Goal: Task Accomplishment & Management: Manage account settings

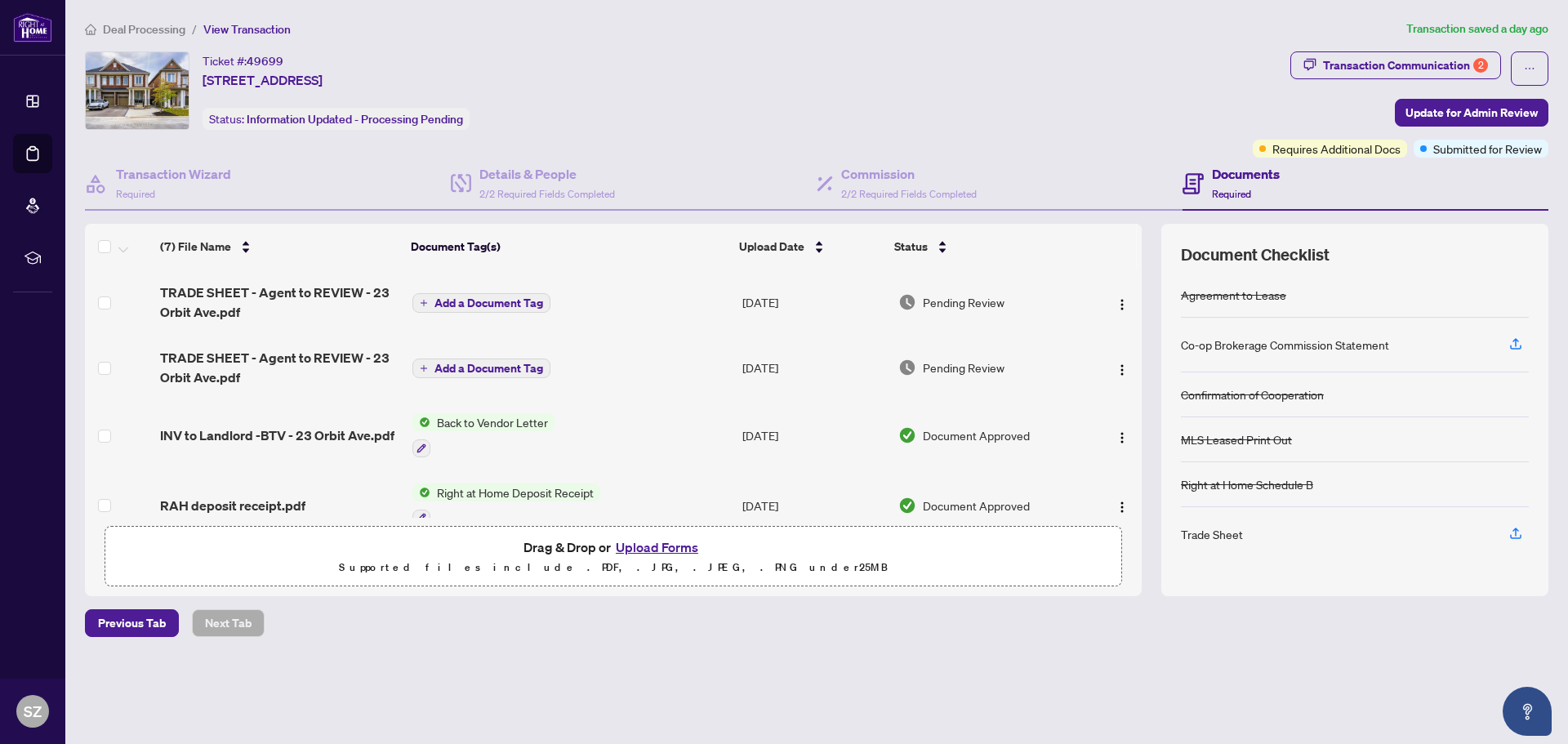
click at [138, 26] on span "Deal Processing" at bounding box center [144, 29] width 83 height 14
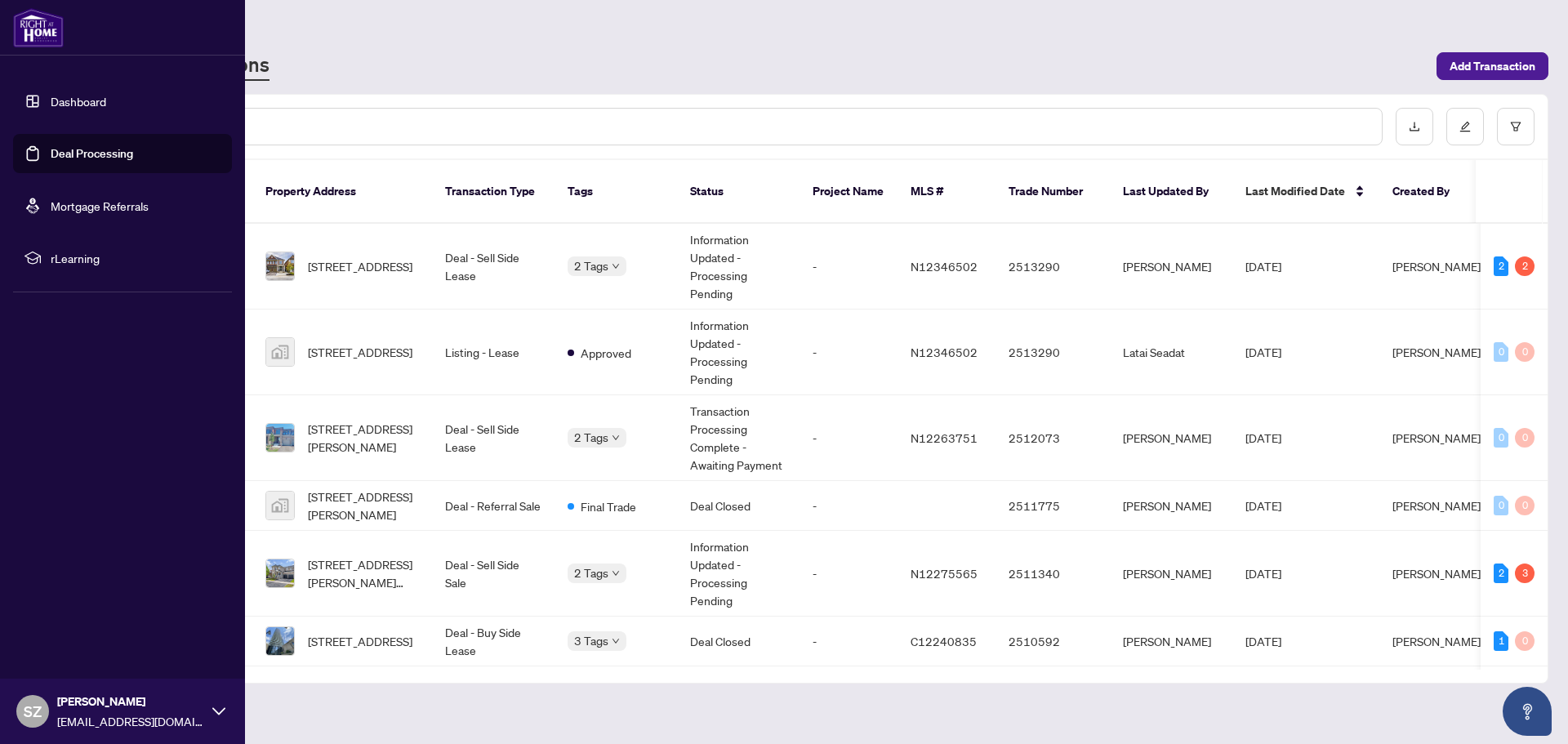
click at [51, 98] on link "Dashboard" at bounding box center [78, 100] width 55 height 14
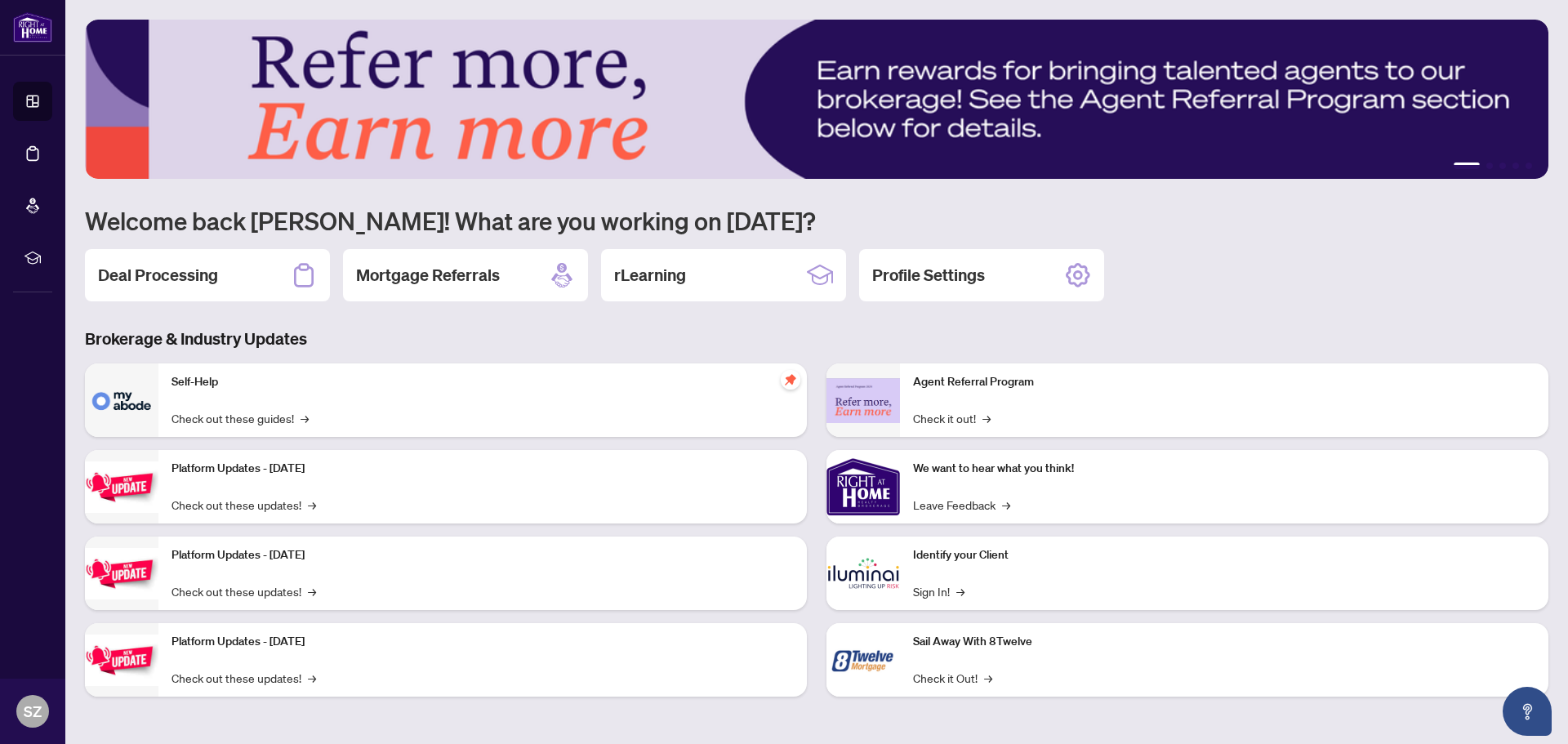
click at [259, 307] on div "1 2 3 4 5 Welcome back [PERSON_NAME]! What are you working on [DATE]? Deal Proc…" at bounding box center [817, 370] width 1463 height 701
click at [259, 281] on div "Deal Processing" at bounding box center [208, 275] width 245 height 52
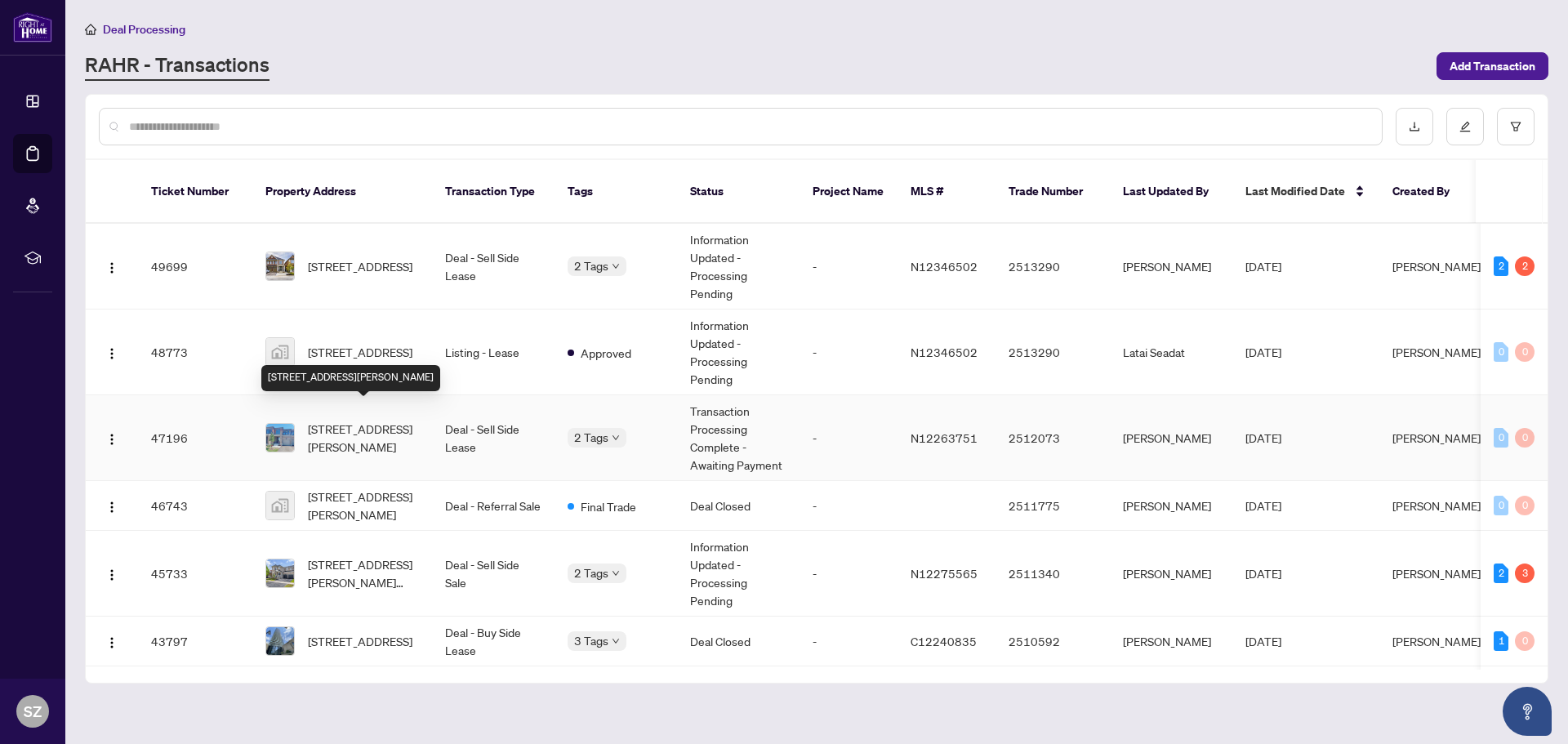
click at [361, 420] on span "[STREET_ADDRESS][PERSON_NAME]" at bounding box center [363, 438] width 111 height 36
